Goal: Find specific page/section: Find specific page/section

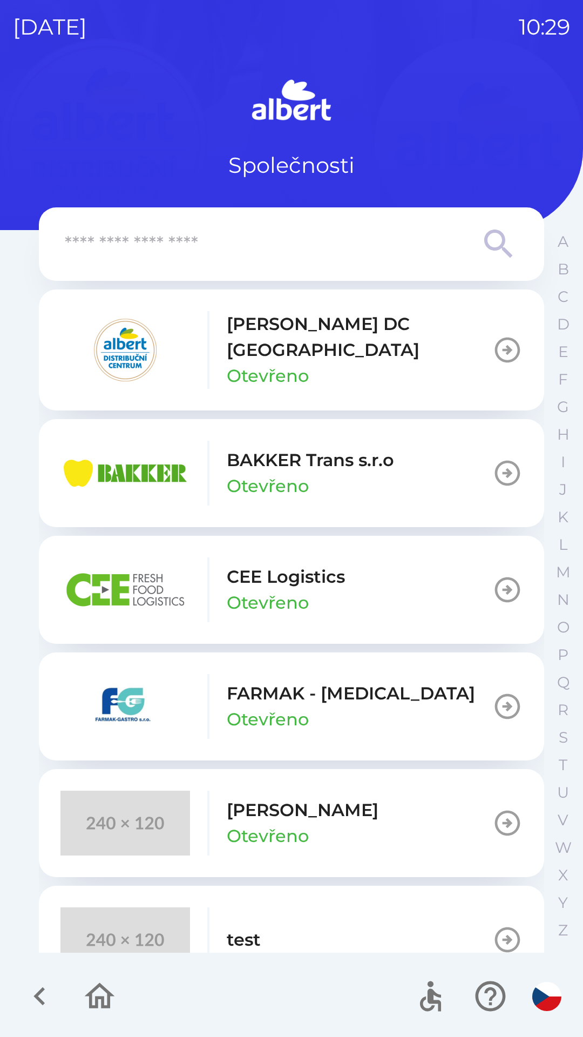
click at [308, 240] on input "text" at bounding box center [270, 244] width 410 height 30
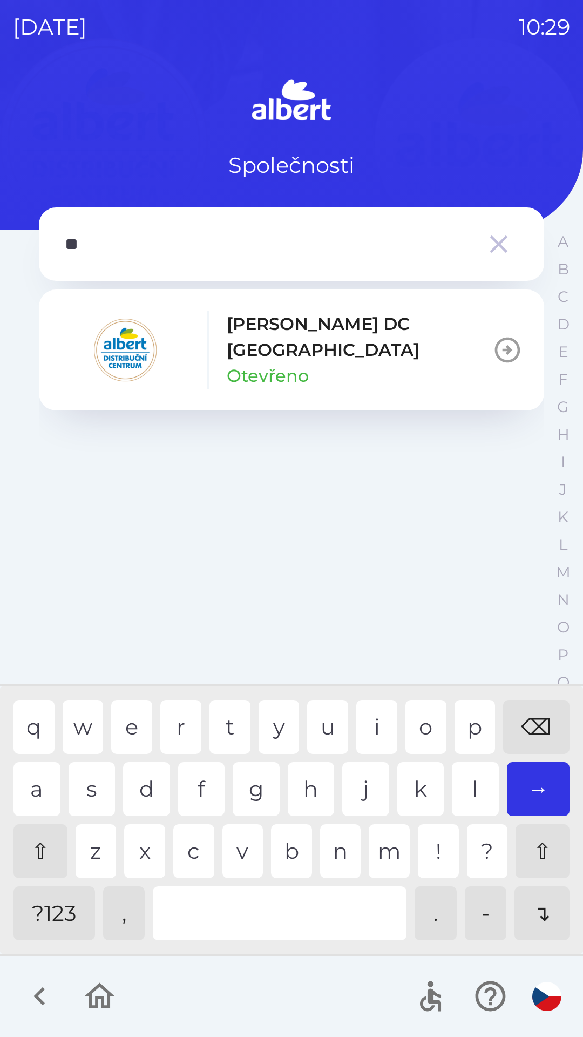
click at [478, 779] on div "l" at bounding box center [475, 789] width 47 height 54
type input "***"
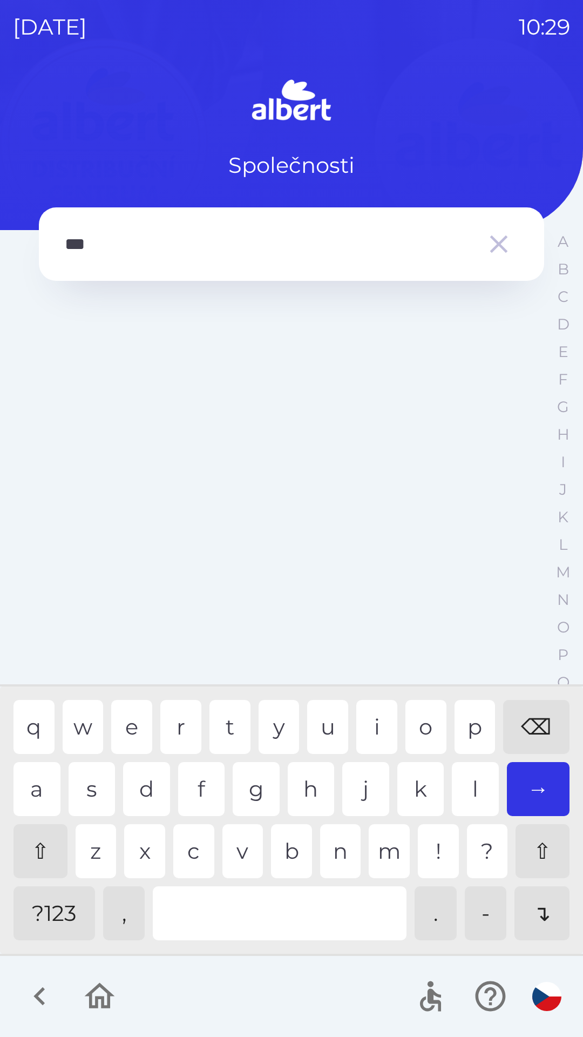
click at [506, 250] on icon "button" at bounding box center [499, 244] width 18 height 18
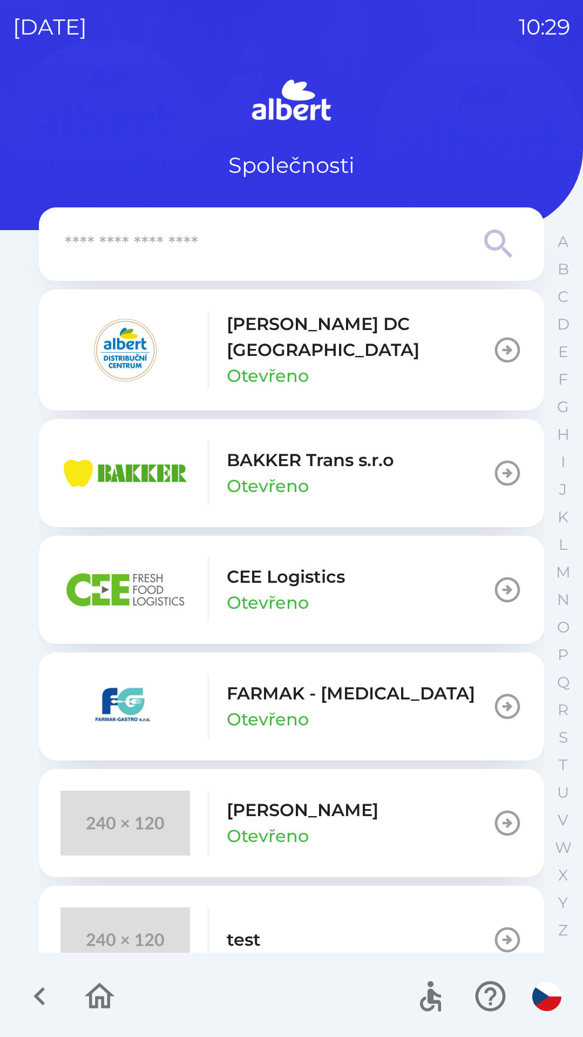
click at [94, 994] on icon "button" at bounding box center [100, 996] width 36 height 36
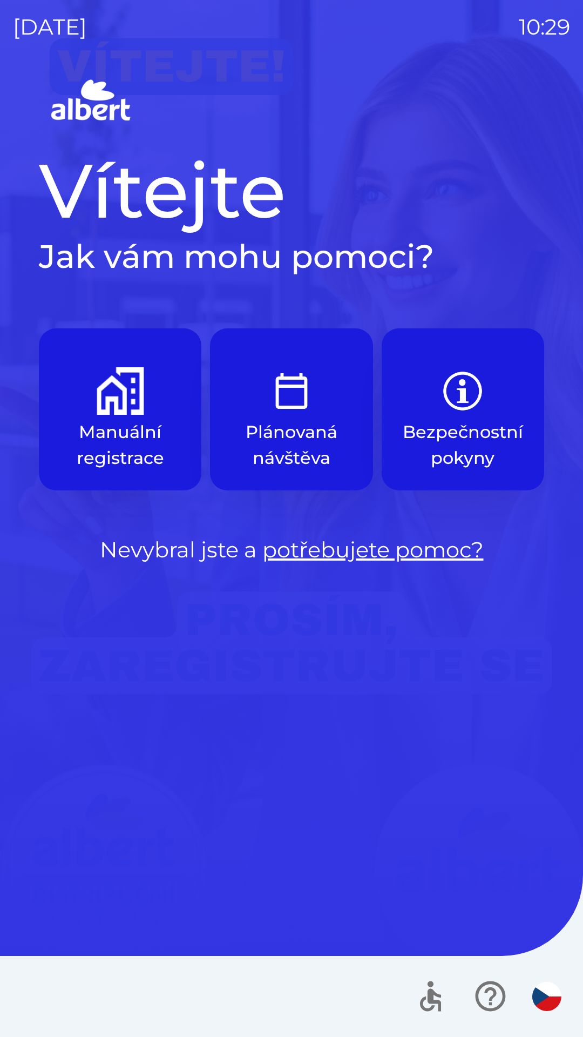
click at [361, 767] on div "Vítejte Jak vám mohu pomoci? Manuální registrace Plánovaná návštěva Bezpečnostn…" at bounding box center [291, 556] width 557 height 961
click at [307, 968] on div at bounding box center [291, 996] width 583 height 81
click at [138, 392] on img "button" at bounding box center [121, 391] width 48 height 48
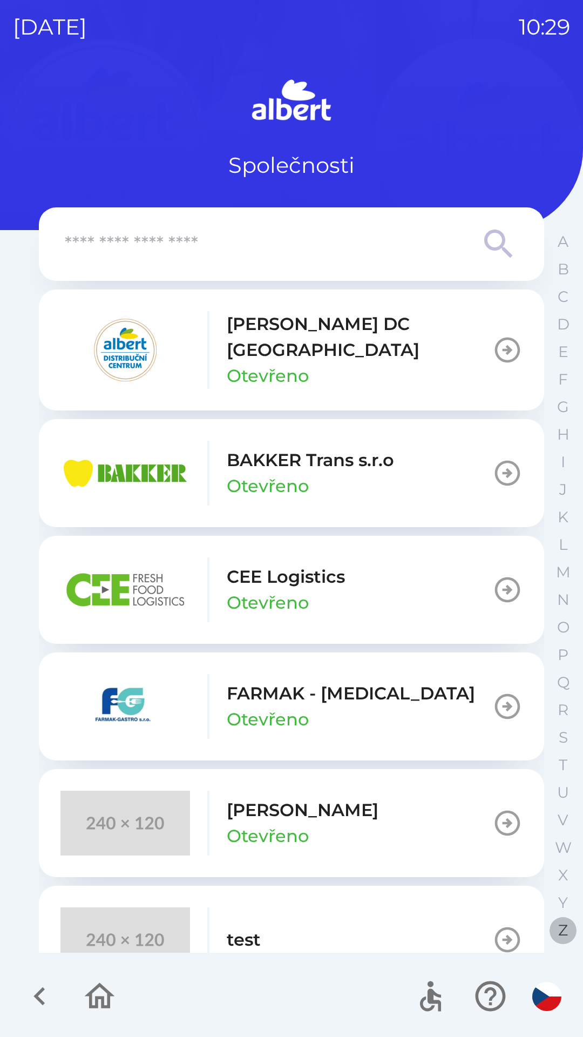
click at [551, 936] on button "Z" at bounding box center [563, 930] width 27 height 28
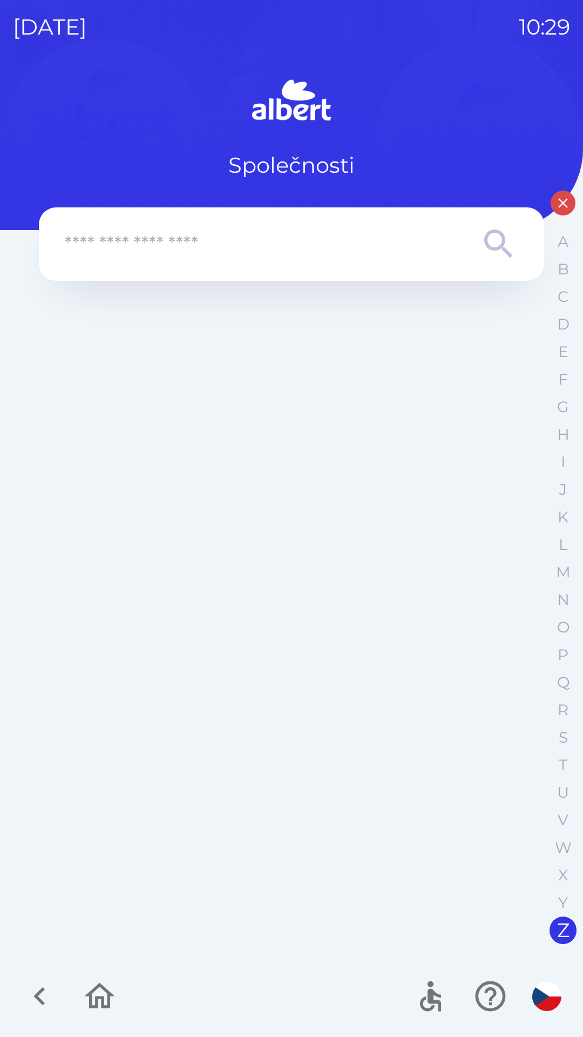
click at [426, 243] on input "text" at bounding box center [270, 244] width 410 height 30
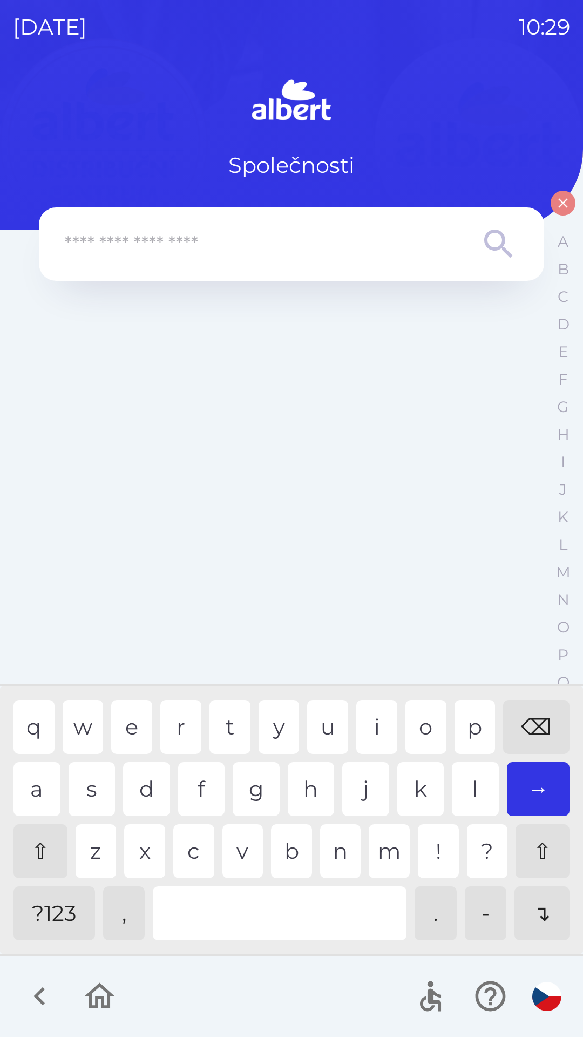
click at [568, 196] on icon "button" at bounding box center [563, 203] width 16 height 16
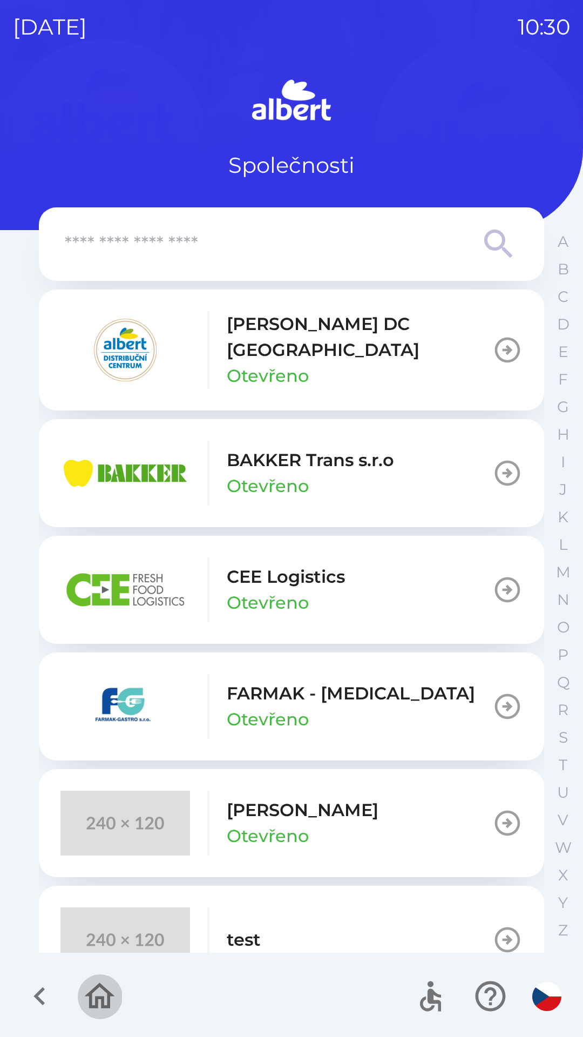
click at [106, 991] on icon "button" at bounding box center [100, 996] width 30 height 26
